Goal: Navigation & Orientation: Understand site structure

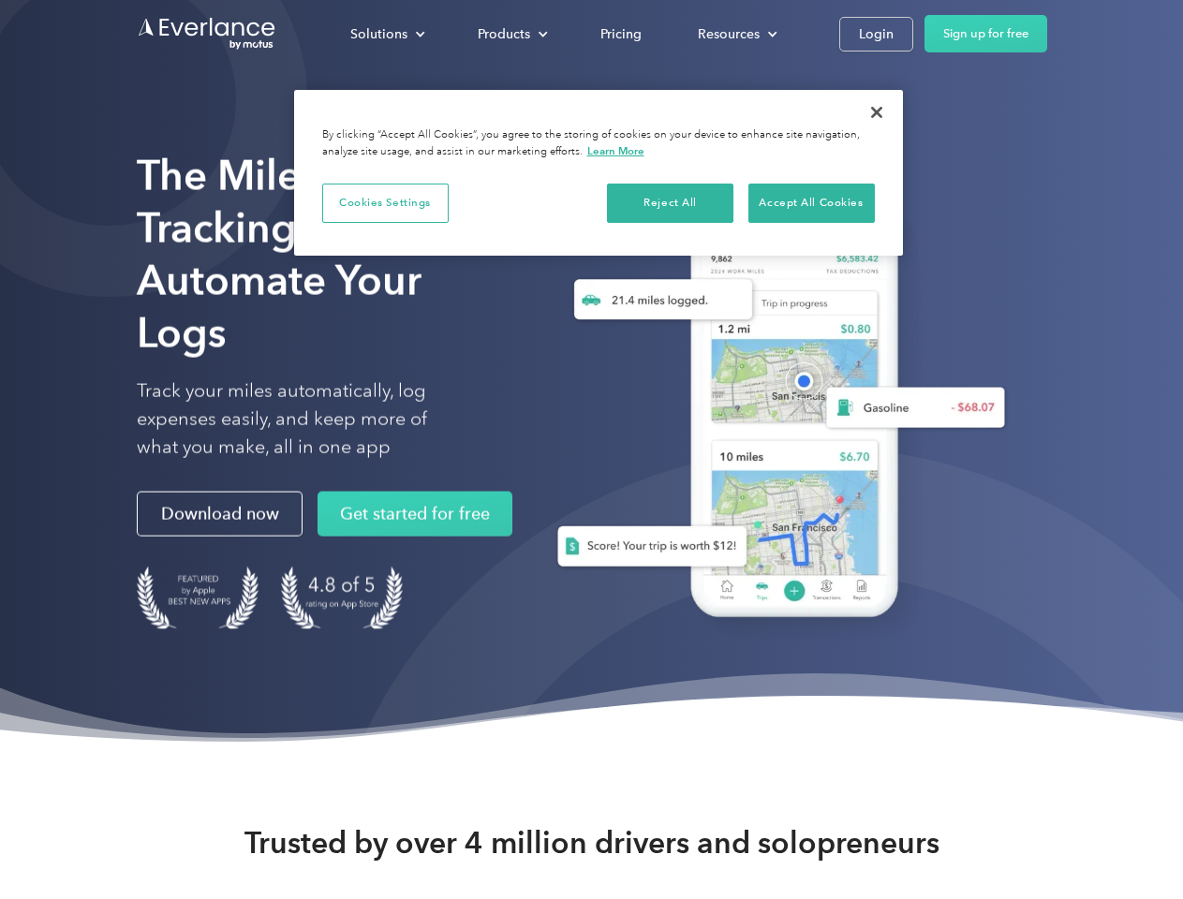
click at [387, 34] on div "Solutions" at bounding box center [378, 33] width 57 height 23
click at [511, 34] on div "Products" at bounding box center [504, 33] width 52 height 23
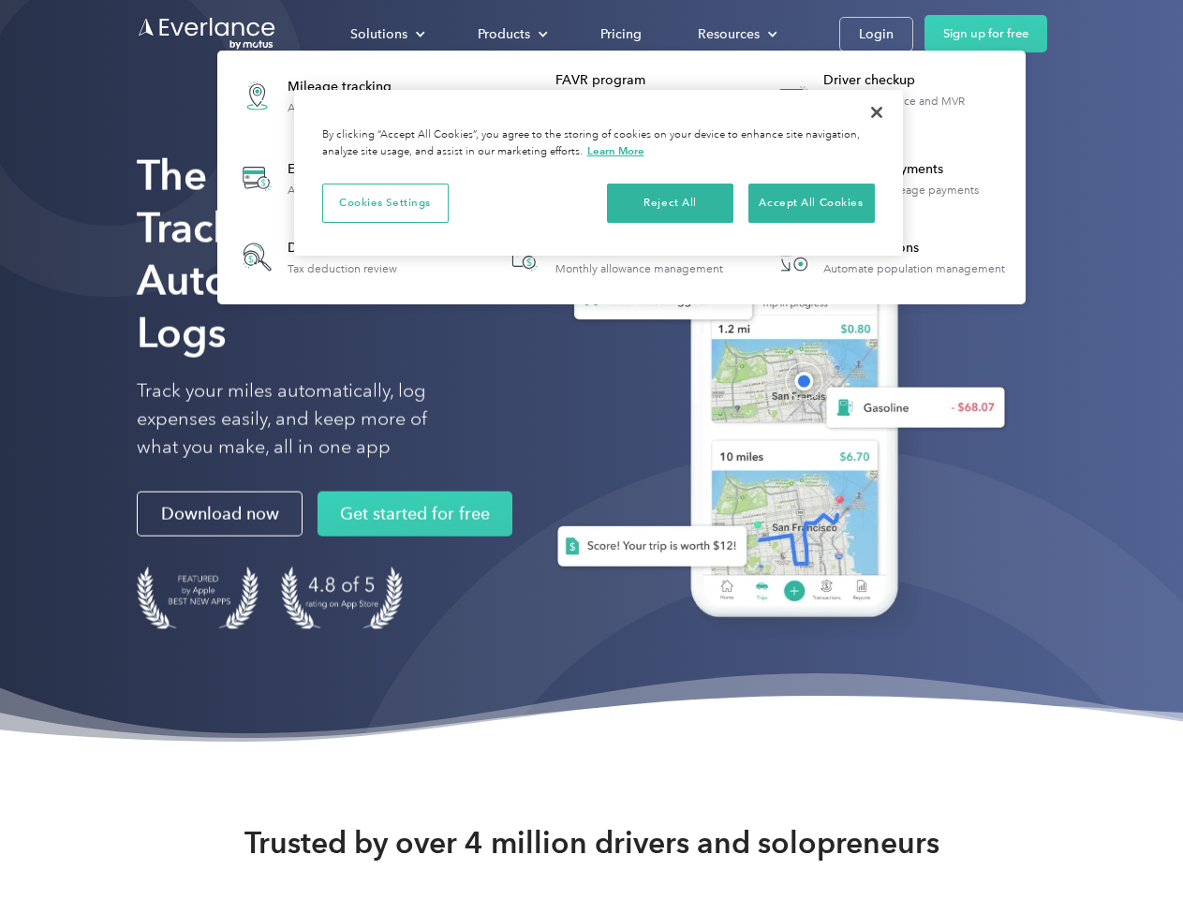
click at [735, 34] on div "Resources" at bounding box center [729, 33] width 62 height 23
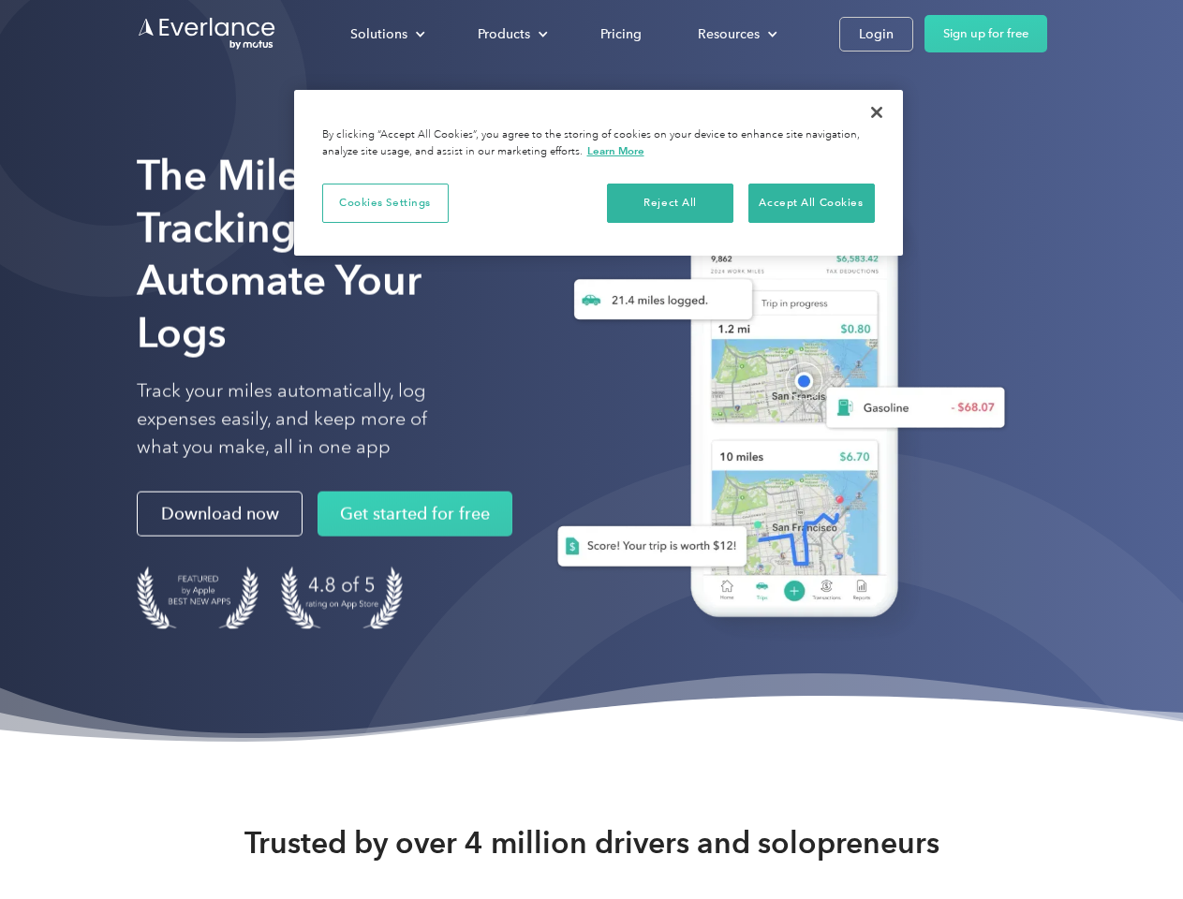
click at [385, 202] on button "Cookies Settings" at bounding box center [385, 203] width 126 height 39
click at [671, 202] on button "Reject All" at bounding box center [670, 203] width 126 height 39
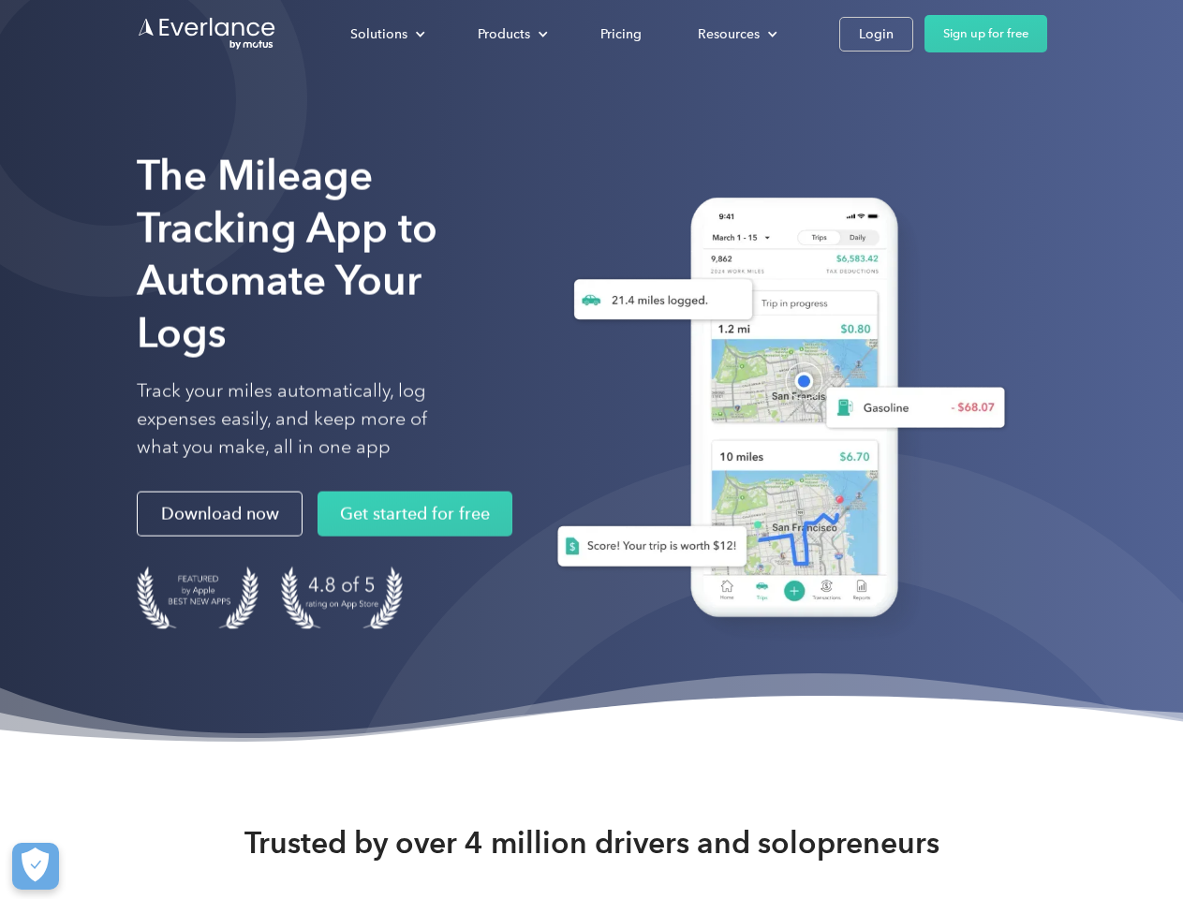
click at [811, 202] on div "When you visit any website, it may store or retrieve information on your browse…" at bounding box center [592, 216] width 480 height 146
